Goal: Task Accomplishment & Management: Manage account settings

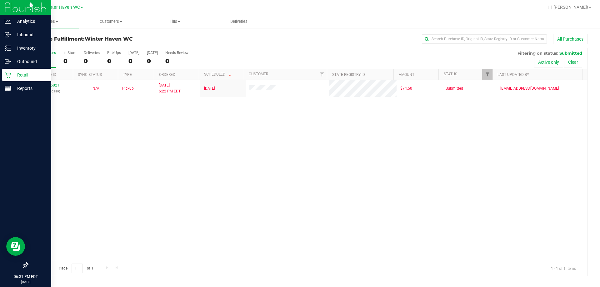
click at [13, 72] on p "Retail" at bounding box center [30, 75] width 38 height 8
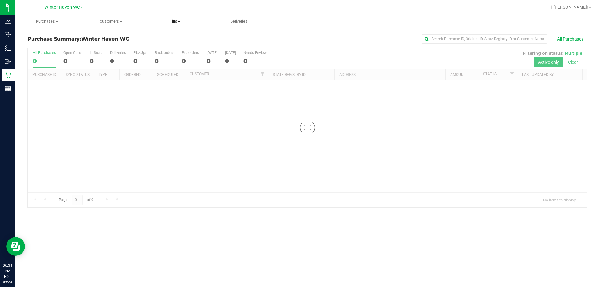
click at [168, 21] on span "Tills" at bounding box center [175, 22] width 63 height 6
click at [165, 36] on span "Manage tills" at bounding box center [164, 37] width 42 height 5
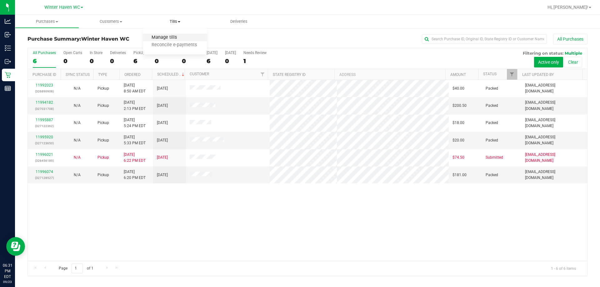
click at [164, 38] on span "Manage tills" at bounding box center [164, 37] width 42 height 5
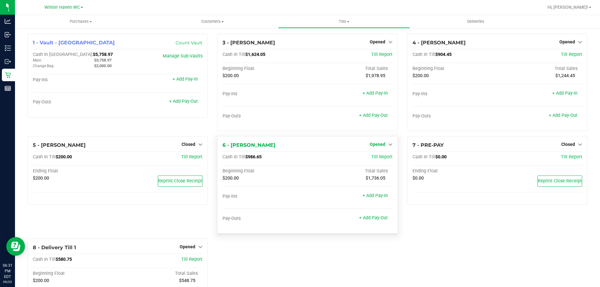
click at [376, 144] on span "Opened" at bounding box center [378, 144] width 16 height 5
click at [379, 156] on link "Close Till" at bounding box center [378, 157] width 17 height 5
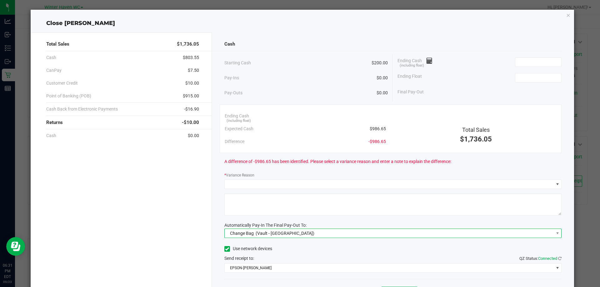
click at [332, 235] on span "Change Bag (Vault - [GEOGRAPHIC_DATA])" at bounding box center [389, 233] width 329 height 9
drag, startPoint x: 258, startPoint y: 273, endPoint x: 136, endPoint y: 253, distance: 124.2
click at [257, 274] on span "(Vault - [GEOGRAPHIC_DATA])" at bounding box center [267, 273] width 59 height 5
click at [144, 251] on div "Total Sales $1,736.05 Cash $803.55 CanPay $7.50 Customer Credit $10.00 Point of…" at bounding box center [121, 174] width 181 height 282
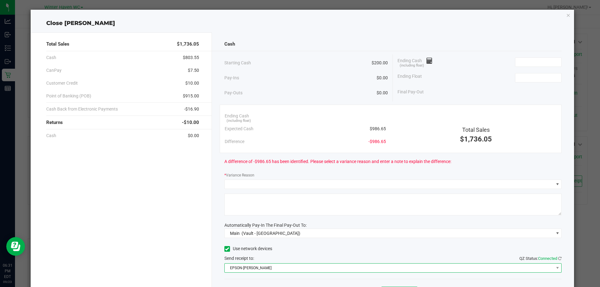
click at [239, 272] on span "EPSON-[PERSON_NAME]" at bounding box center [389, 268] width 329 height 9
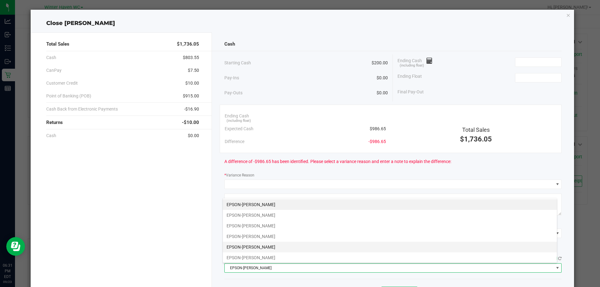
click at [281, 246] on li "EPSON-[PERSON_NAME]" at bounding box center [390, 247] width 334 height 11
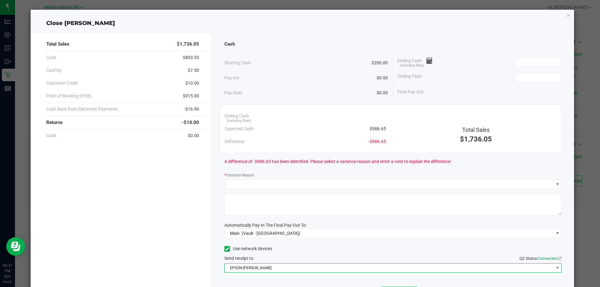
click at [194, 241] on div "Total Sales $1,736.05 Cash $803.55 CanPay $7.50 Customer Credit $10.00 Point of…" at bounding box center [121, 174] width 181 height 282
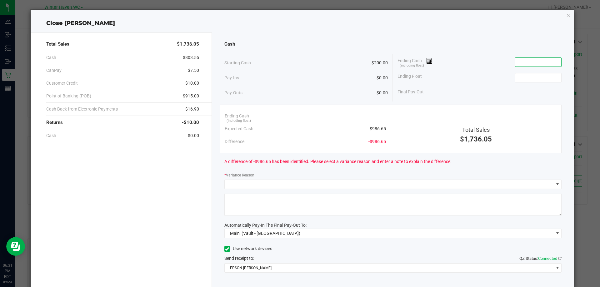
click at [529, 60] on input at bounding box center [539, 62] width 46 height 9
type input "$986.65"
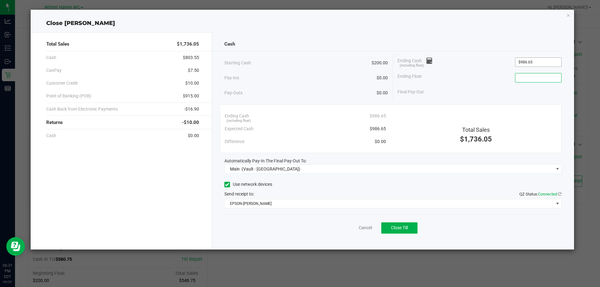
type input "0"
type input "$200.00"
drag, startPoint x: 462, startPoint y: 33, endPoint x: 467, endPoint y: 70, distance: 37.2
click at [462, 33] on div "Cash Starting Cash $200.00 Pay-Ins $0.00 Pay-Outs $0.00 Ending Cash (including …" at bounding box center [393, 141] width 363 height 217
click at [391, 227] on span "Close Till" at bounding box center [399, 227] width 17 height 5
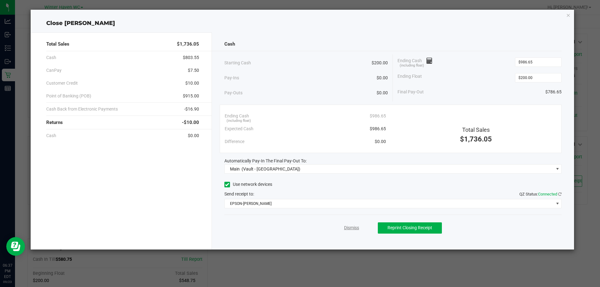
click at [351, 231] on link "Dismiss" at bounding box center [351, 228] width 15 height 7
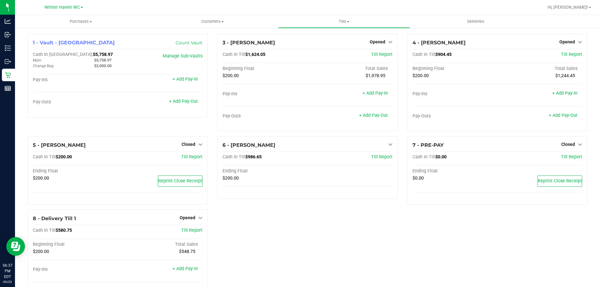
click at [371, 241] on div "1 - Vault - Winter Haven Count Vault Cash In Vault: $5,758.97 Main: $3,758.97 C…" at bounding box center [308, 173] width 570 height 279
